Goal: Task Accomplishment & Management: Manage account settings

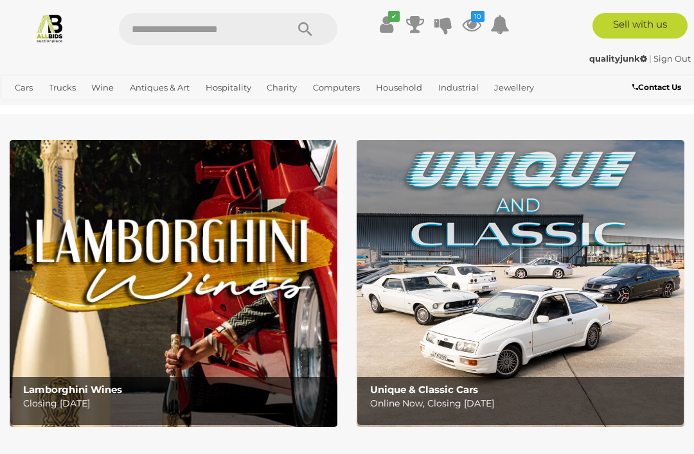
click at [464, 31] on icon at bounding box center [471, 24] width 19 height 23
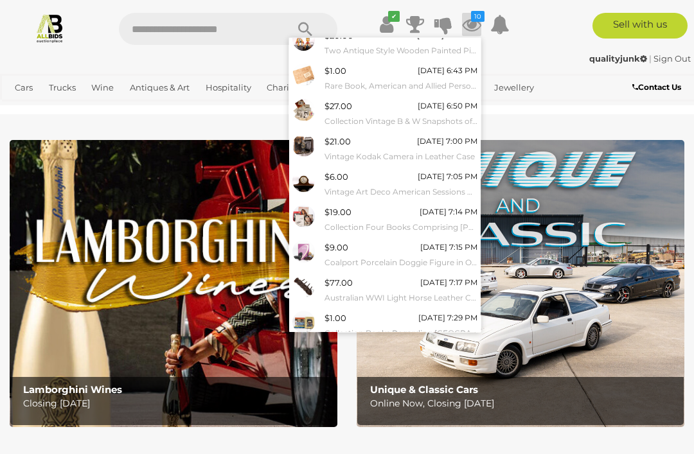
scroll to position [82, 0]
click at [404, 354] on link "View All" at bounding box center [385, 354] width 192 height 22
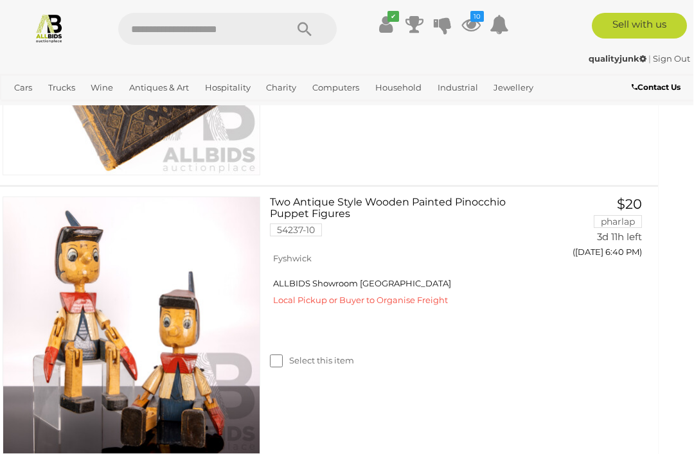
scroll to position [470, 16]
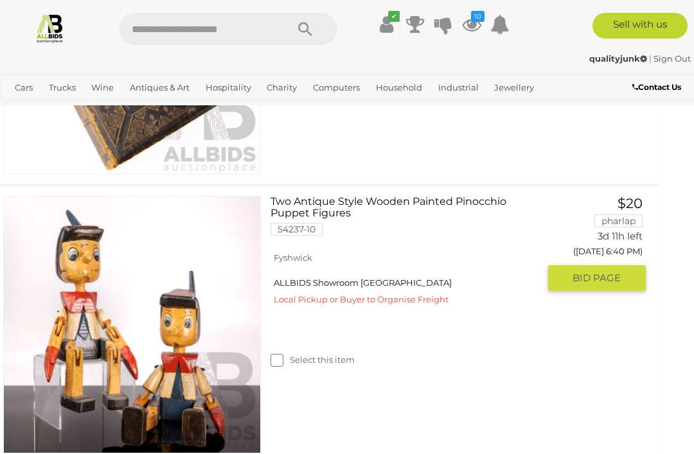
click at [389, 204] on link "Two Antique Style Wooden Painted Pinocchio Puppet Figures 54237-10" at bounding box center [409, 220] width 258 height 49
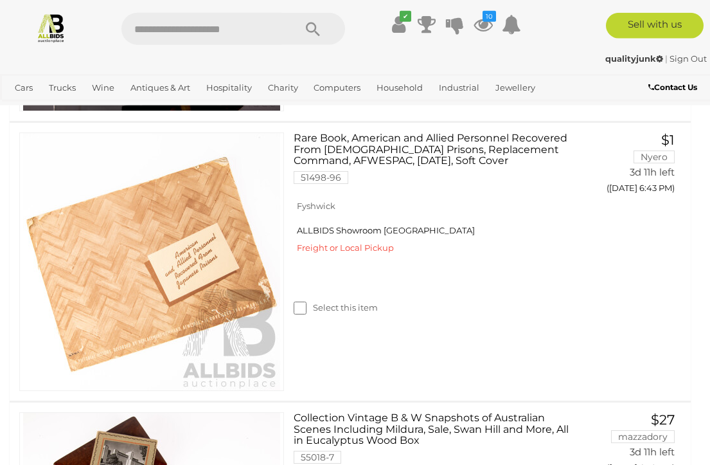
scroll to position [816, 0]
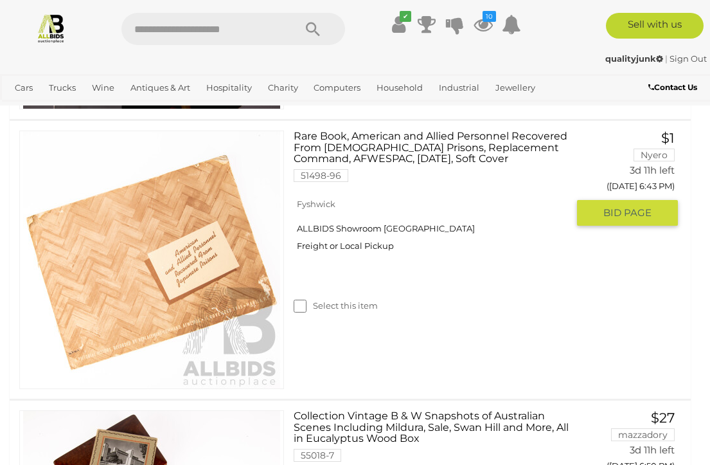
click at [233, 289] on img at bounding box center [151, 259] width 257 height 257
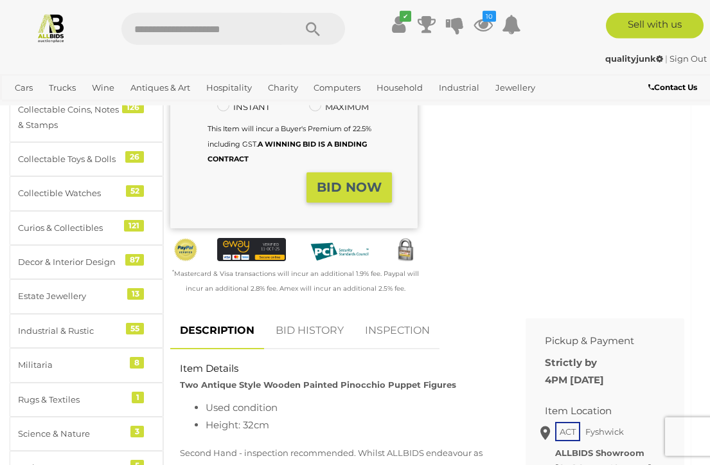
scroll to position [319, 0]
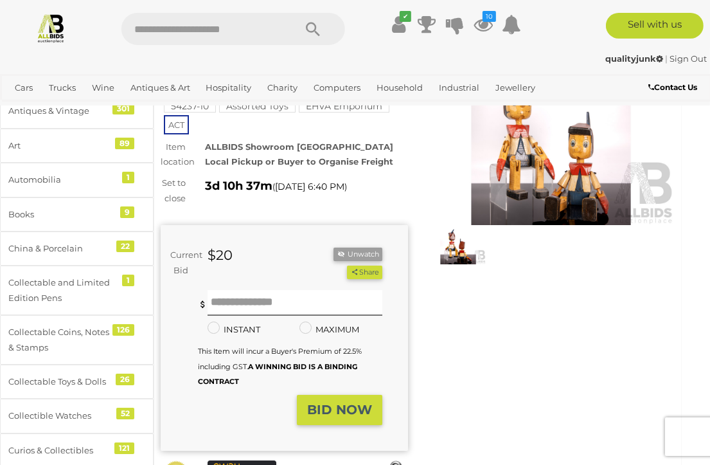
click at [346, 249] on button "Unwatch" at bounding box center [358, 253] width 49 height 13
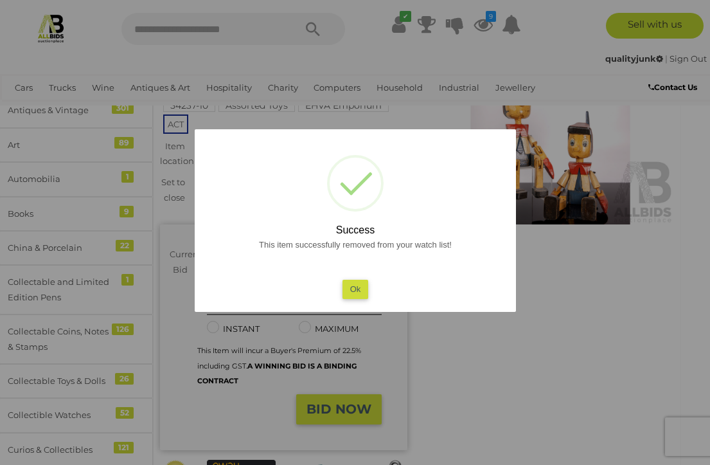
click at [355, 298] on button "Ok" at bounding box center [355, 289] width 26 height 19
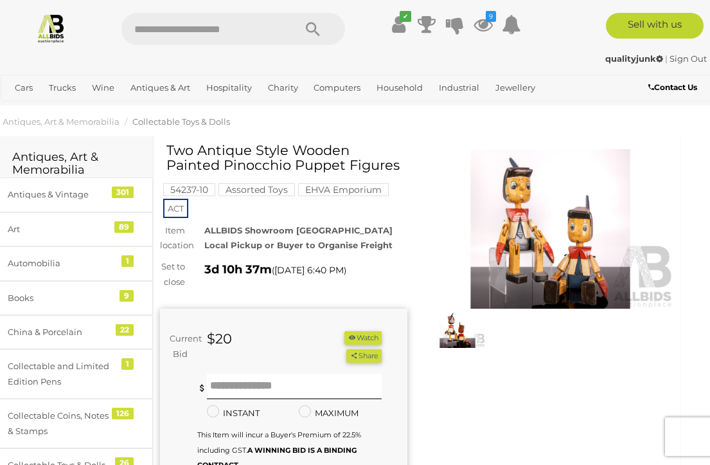
scroll to position [0, 10]
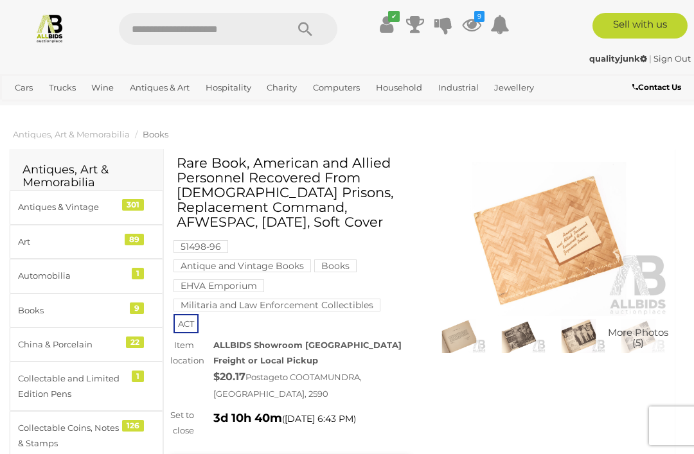
click at [529, 266] on img at bounding box center [549, 239] width 240 height 154
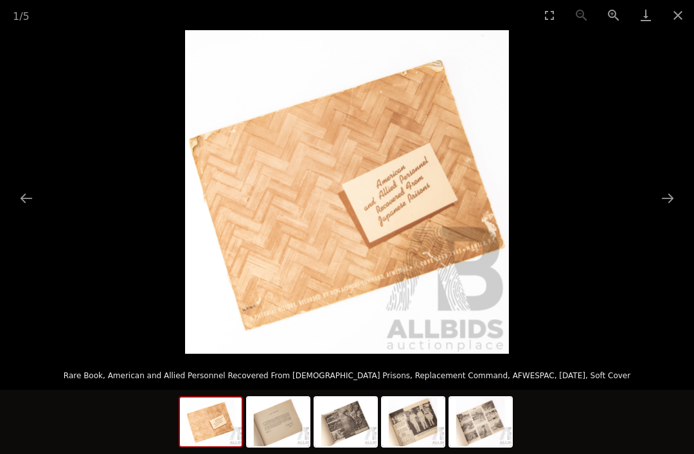
click at [662, 202] on button "Next slide" at bounding box center [667, 198] width 27 height 25
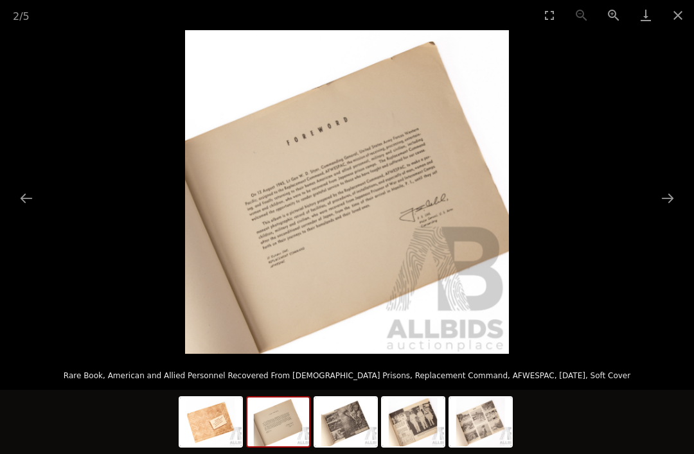
click at [666, 206] on button "Next slide" at bounding box center [667, 198] width 27 height 25
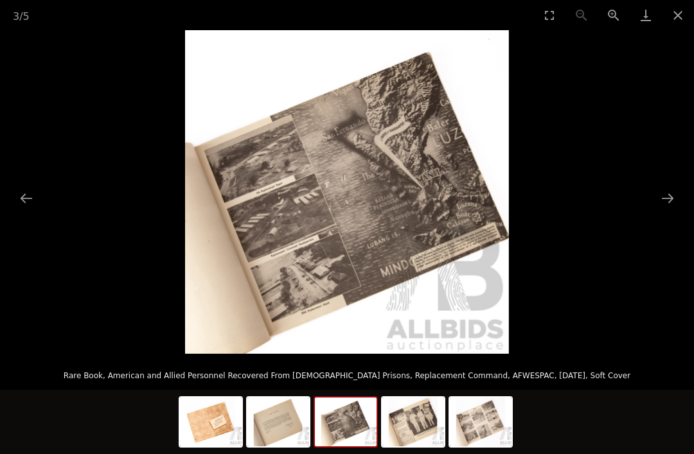
click at [659, 202] on button "Next slide" at bounding box center [667, 198] width 27 height 25
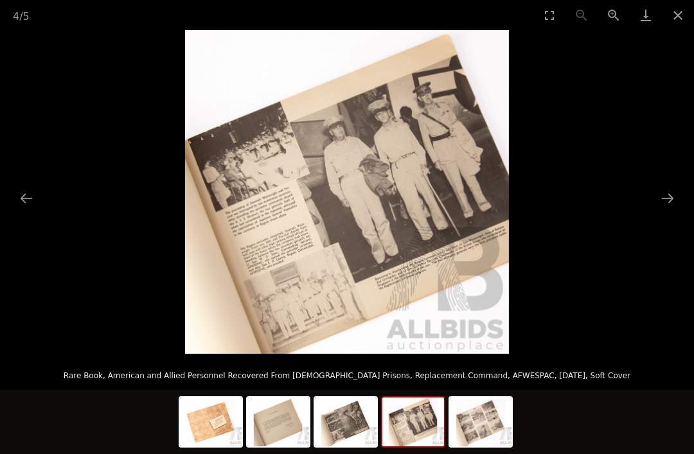
click at [670, 204] on button "Next slide" at bounding box center [667, 198] width 27 height 25
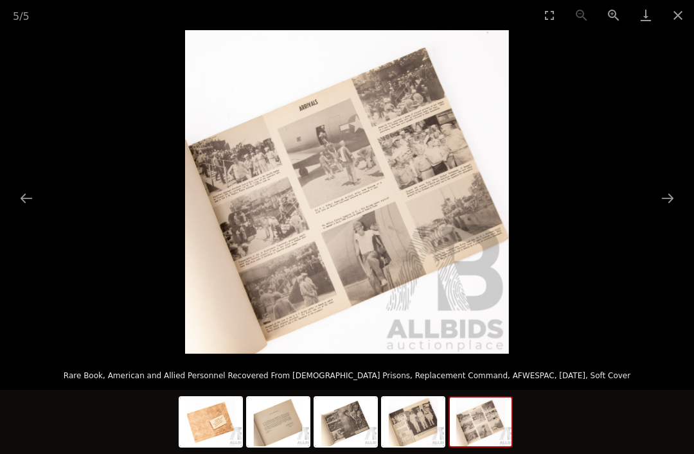
click at [658, 202] on button "Next slide" at bounding box center [667, 198] width 27 height 25
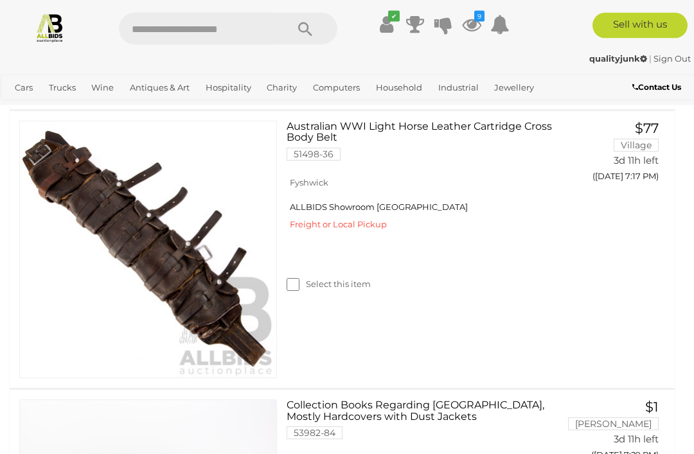
scroll to position [2221, 0]
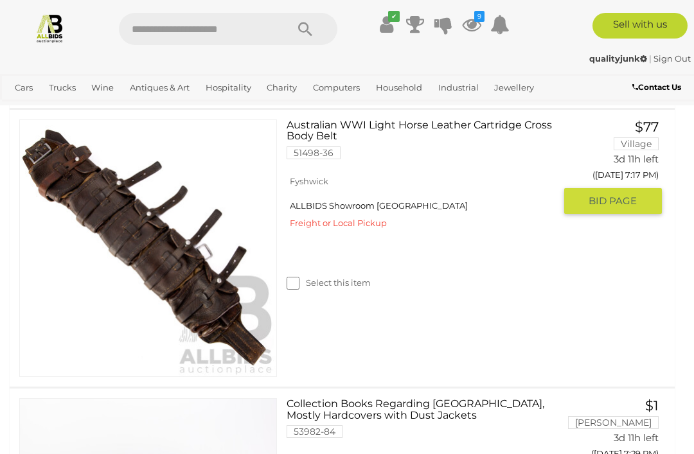
click at [388, 124] on link "Australian WWI Light Horse Leather Cartridge Cross Body Belt 51498-36" at bounding box center [425, 144] width 258 height 49
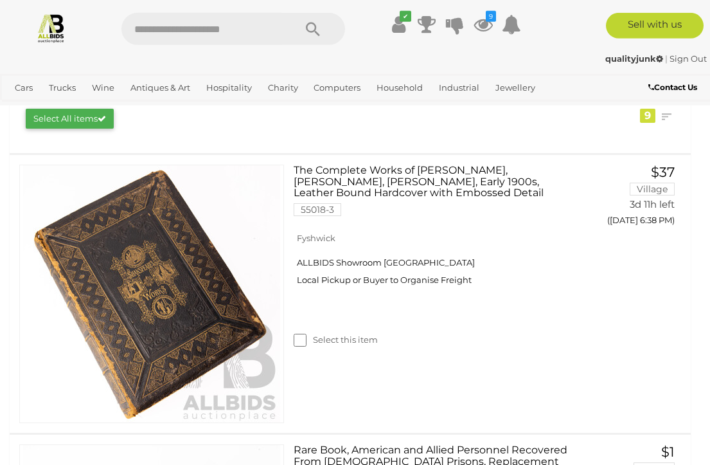
scroll to position [212, 0]
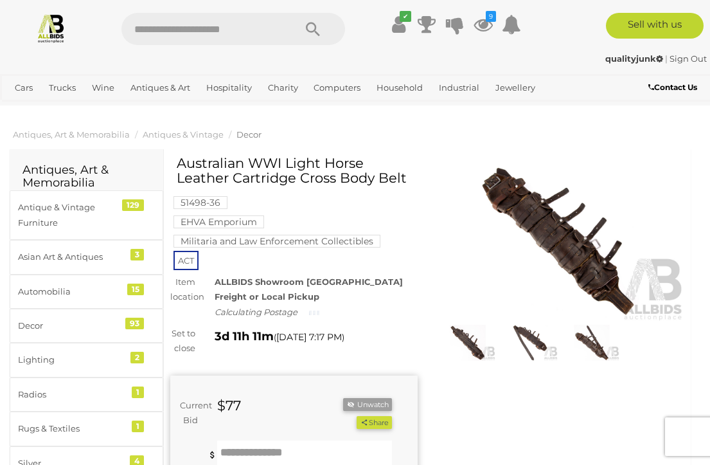
scroll to position [2, 0]
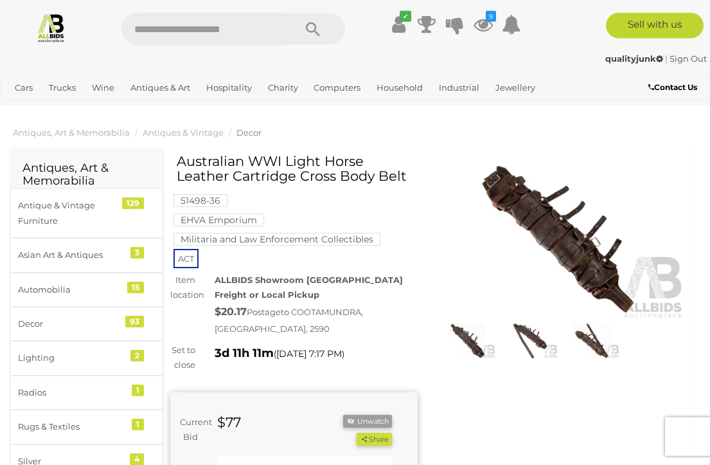
click at [364, 415] on button "Unwatch" at bounding box center [367, 421] width 49 height 13
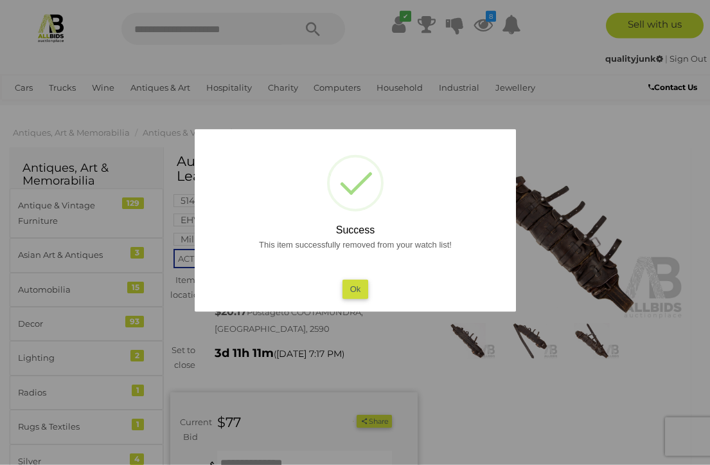
click at [355, 295] on button "Ok" at bounding box center [355, 289] width 26 height 19
